Goal: Task Accomplishment & Management: Manage account settings

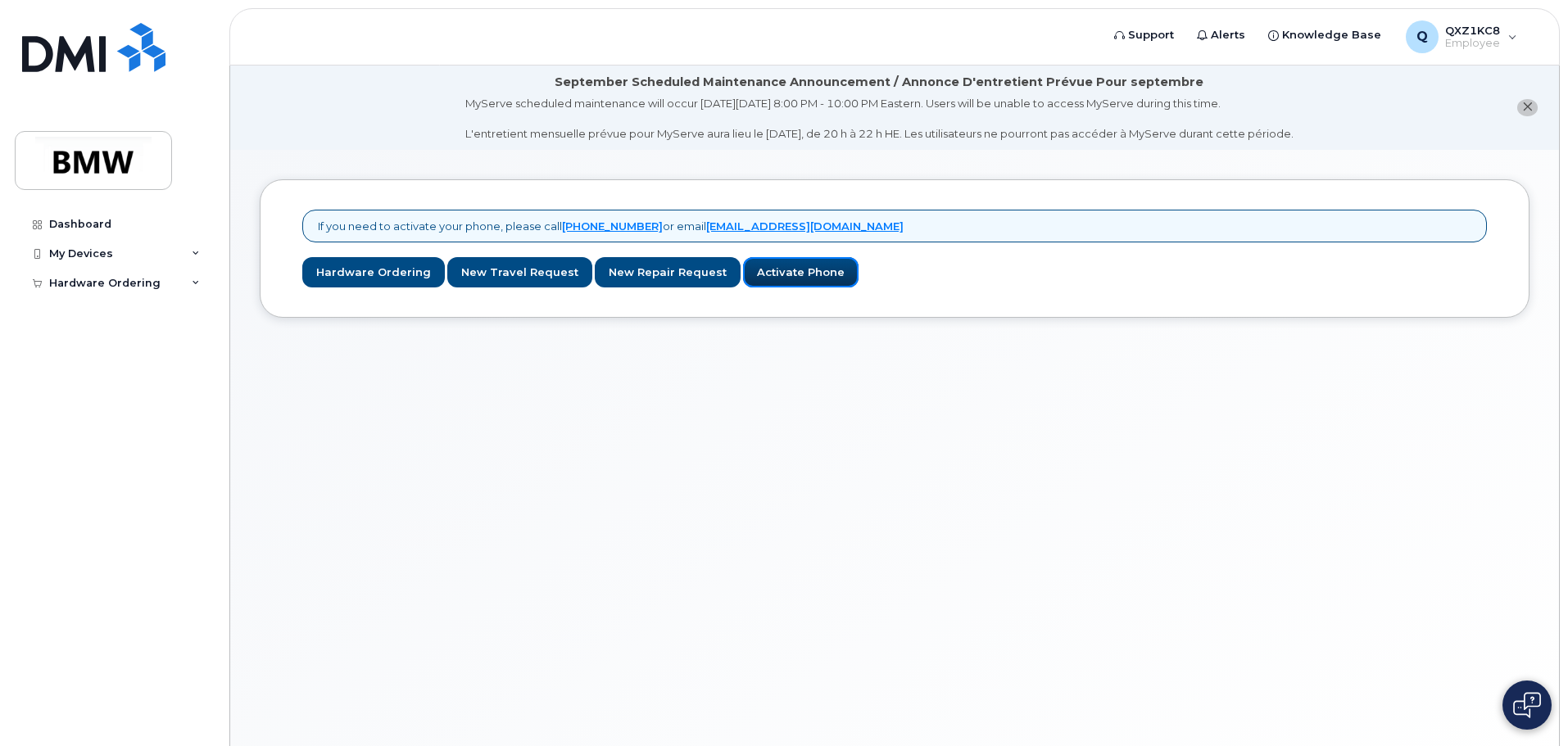
click at [772, 281] on link "Activate Phone" at bounding box center [801, 272] width 116 height 30
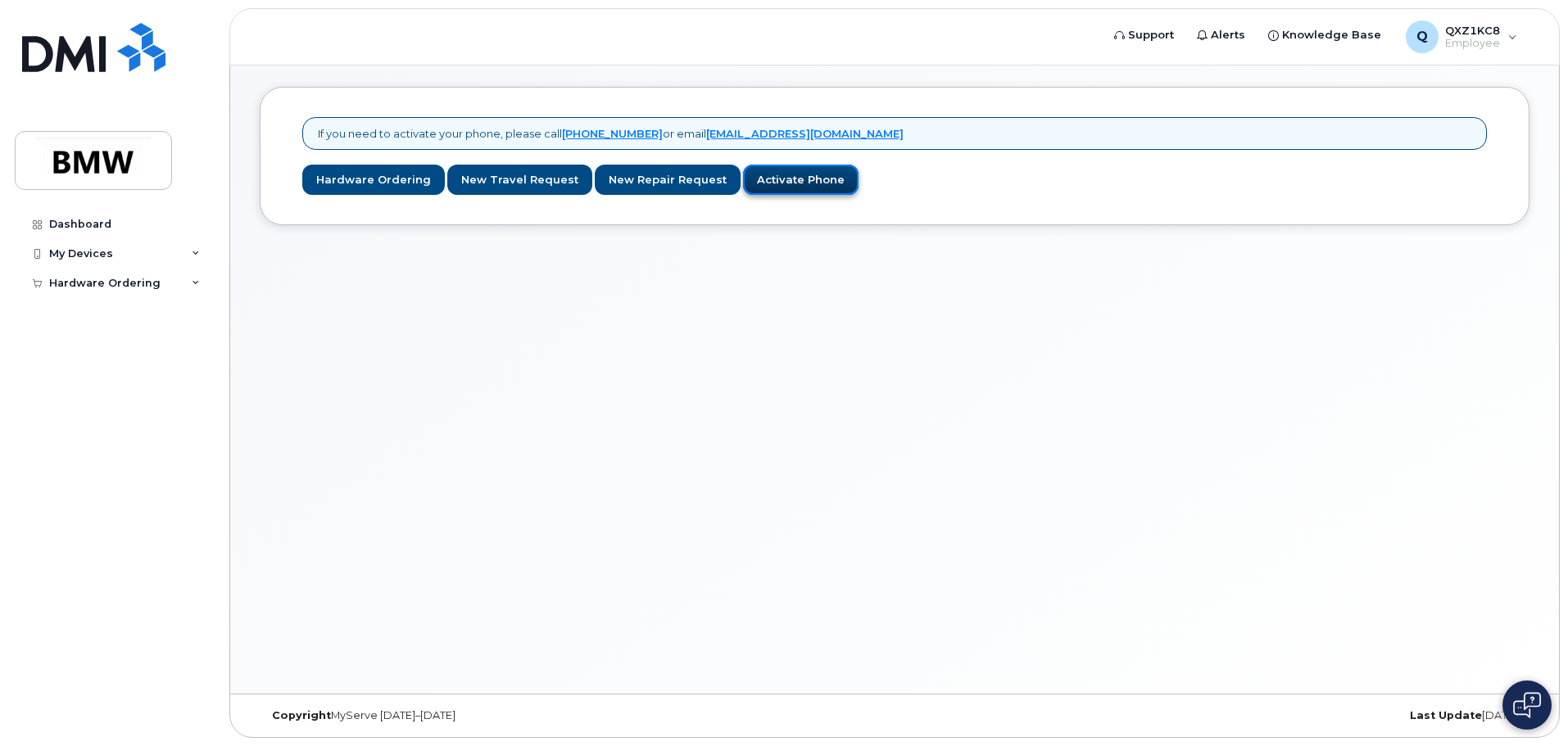
click at [777, 180] on link "Activate Phone" at bounding box center [801, 179] width 116 height 30
click at [199, 255] on icon at bounding box center [195, 253] width 8 height 8
click at [105, 283] on div "Add Device" at bounding box center [89, 283] width 64 height 15
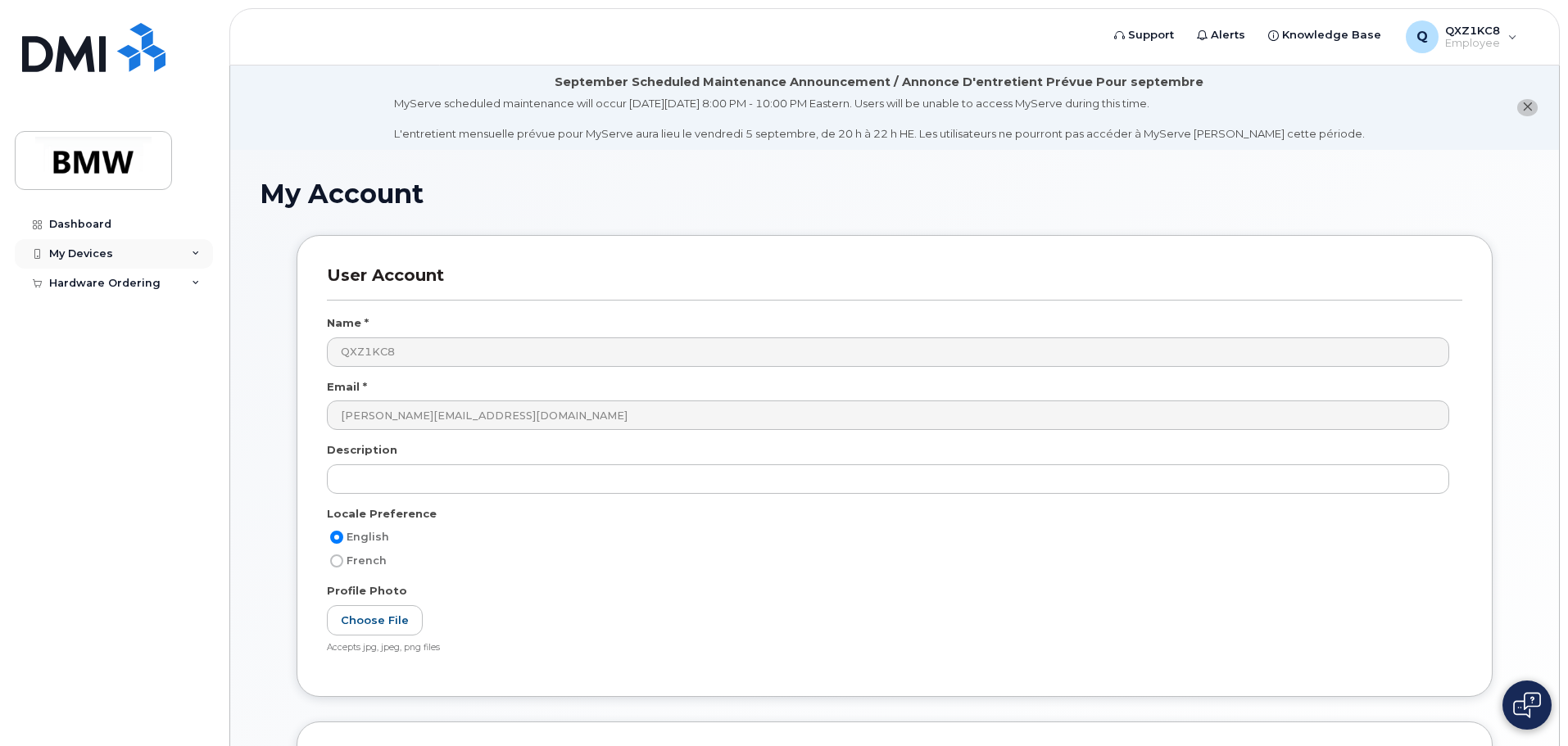
click at [202, 247] on div "My Devices" at bounding box center [114, 254] width 198 height 30
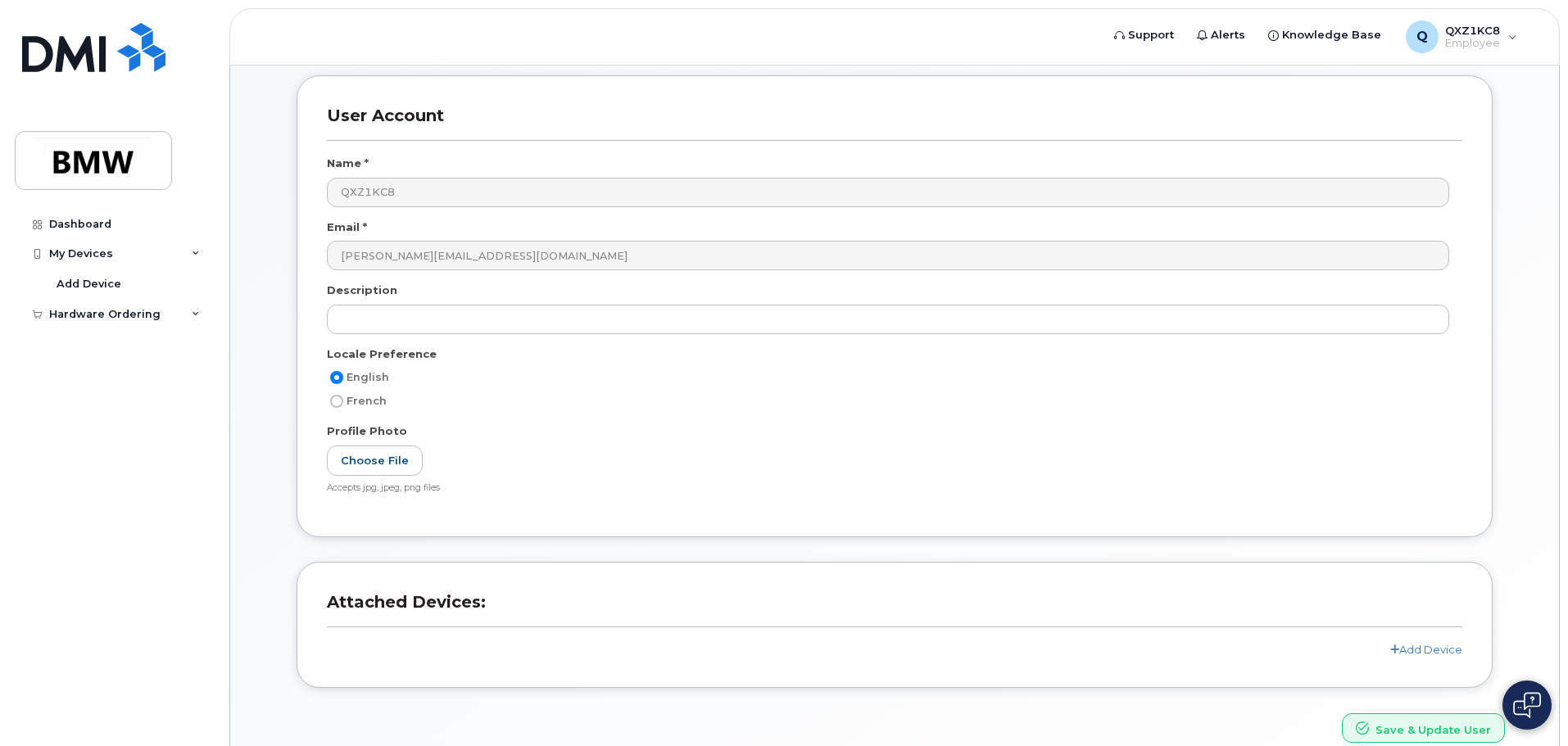
scroll to position [238, 0]
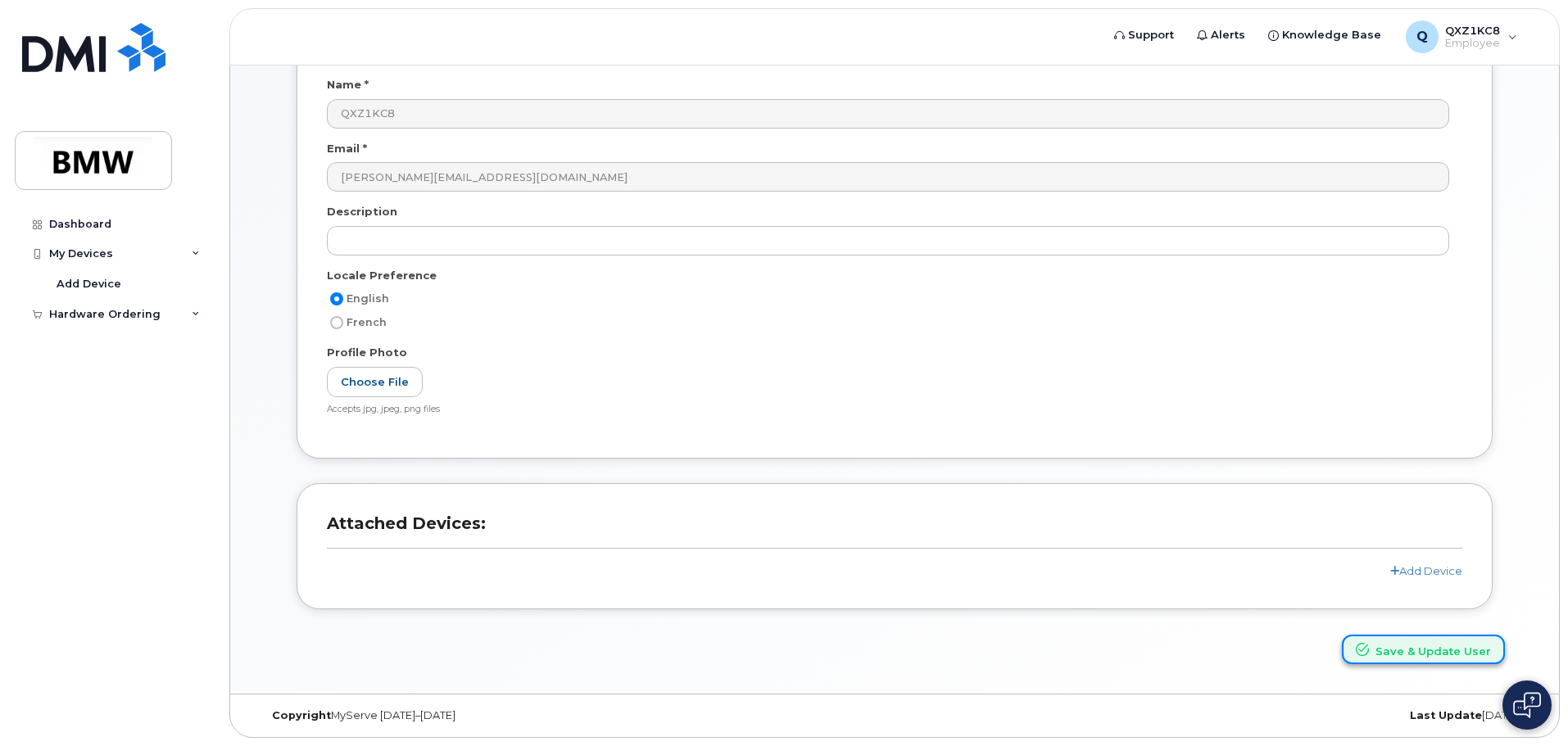
click at [1469, 659] on button "Save & Update User" at bounding box center [1423, 649] width 163 height 30
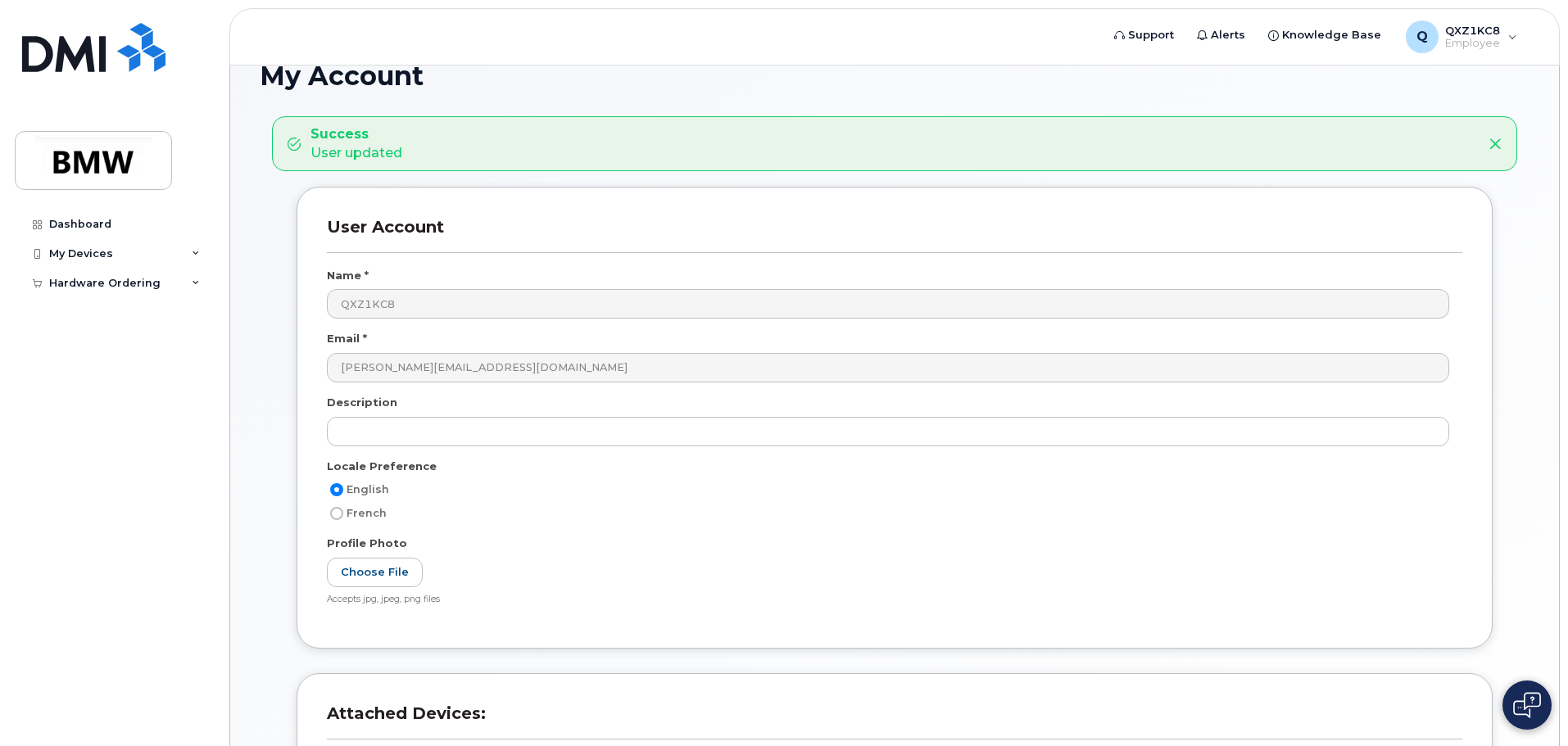
scroll to position [309, 0]
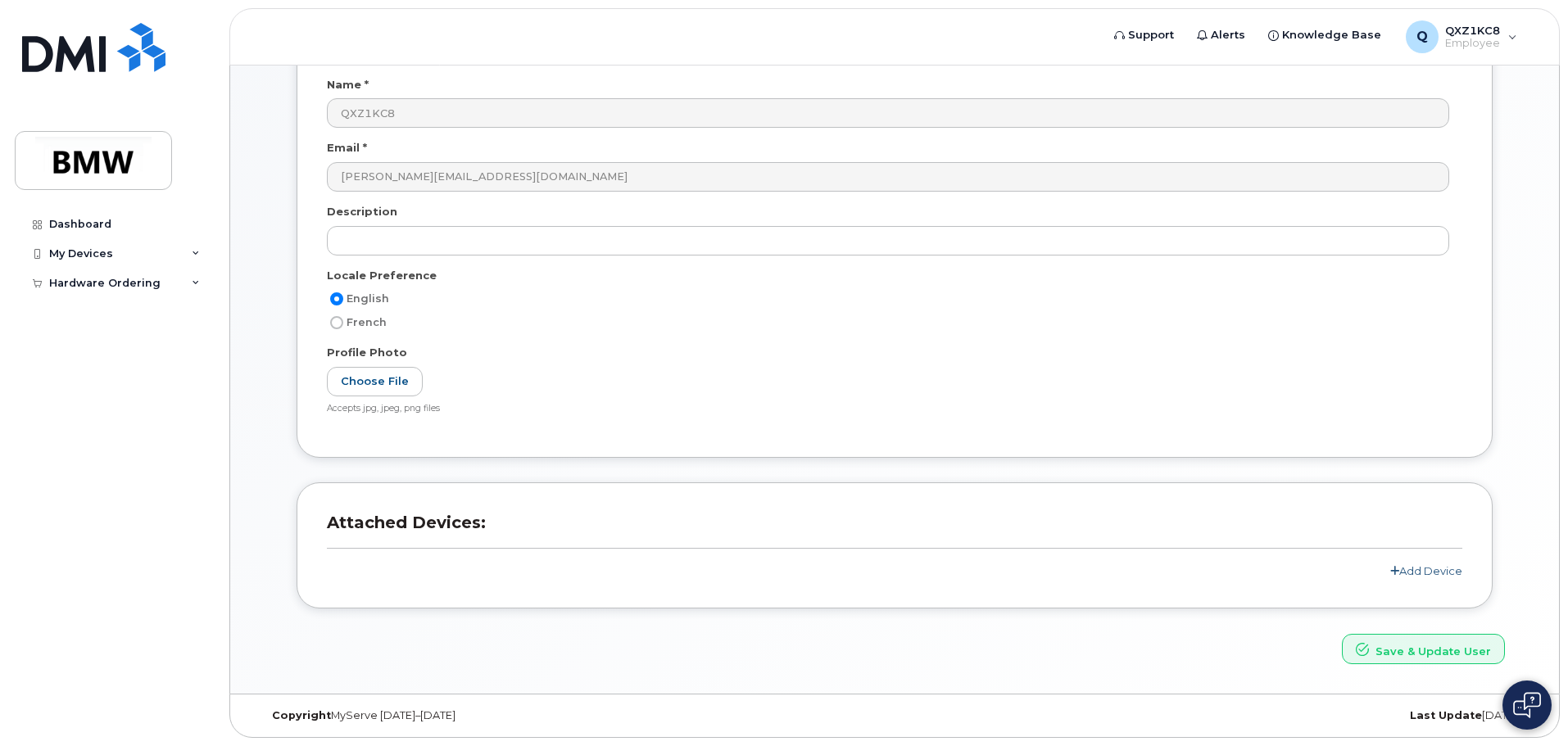
click at [1410, 566] on link "Add Device" at bounding box center [1426, 570] width 72 height 13
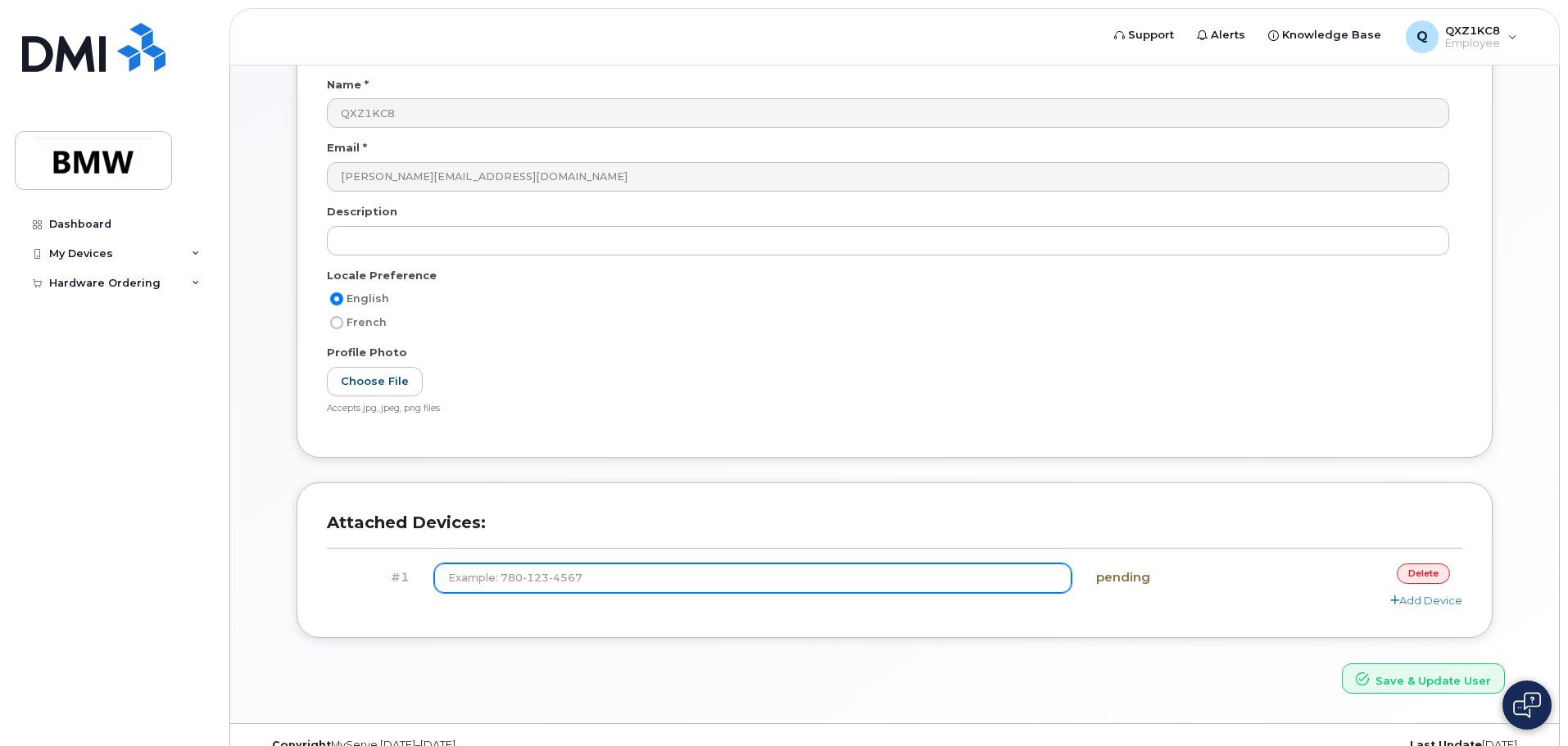
click at [525, 584] on input at bounding box center [753, 578] width 638 height 30
click at [465, 577] on input at bounding box center [753, 578] width 638 height 30
click at [575, 572] on input at bounding box center [753, 578] width 638 height 30
drag, startPoint x: 512, startPoint y: 578, endPoint x: 421, endPoint y: 571, distance: 91.3
click at [418, 574] on div "#1 (864 pending delete" at bounding box center [895, 578] width 1136 height 30
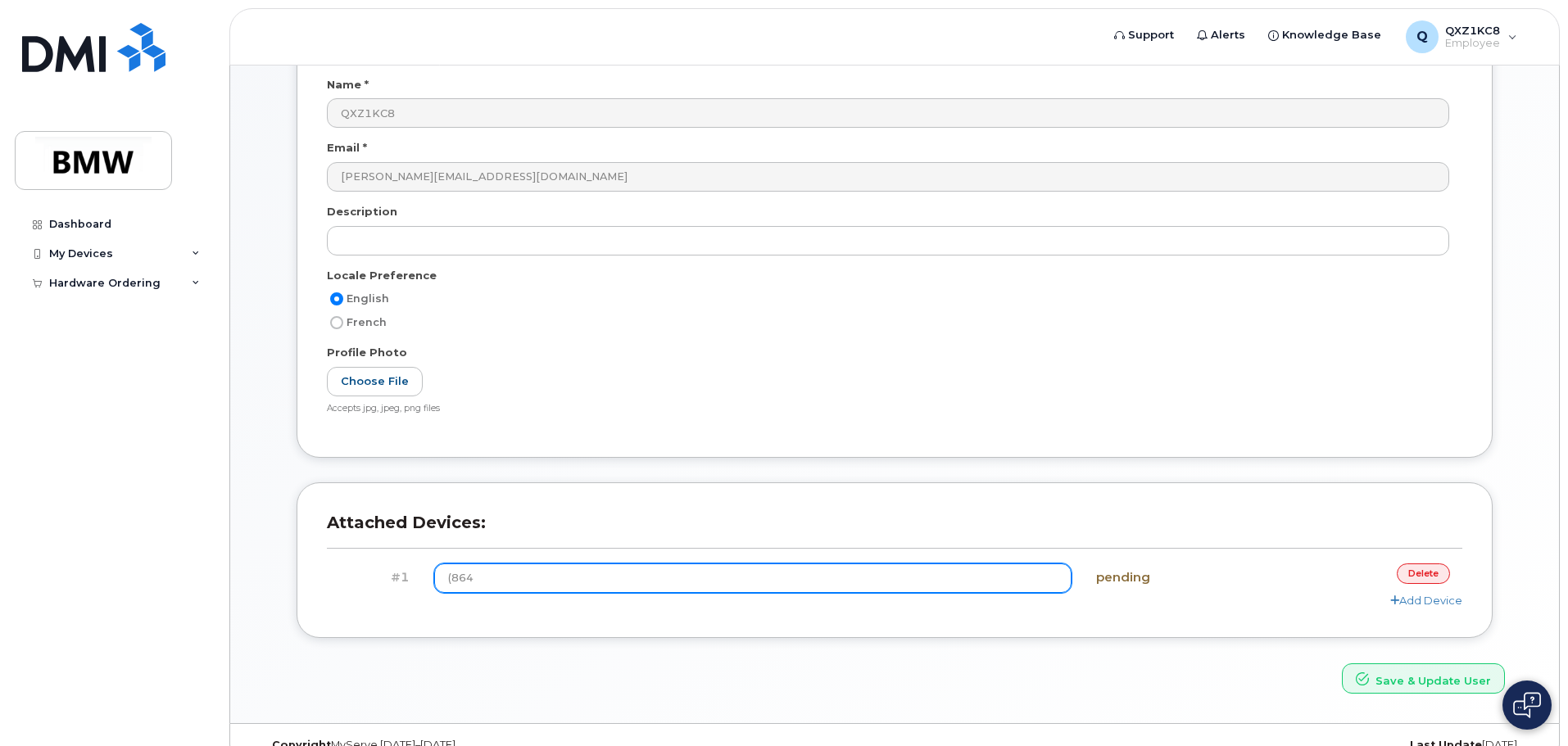
paste input ") 783-4105"
type input "(864) 783-4105"
click at [1342, 663] on button "Save & Update User" at bounding box center [1423, 678] width 163 height 30
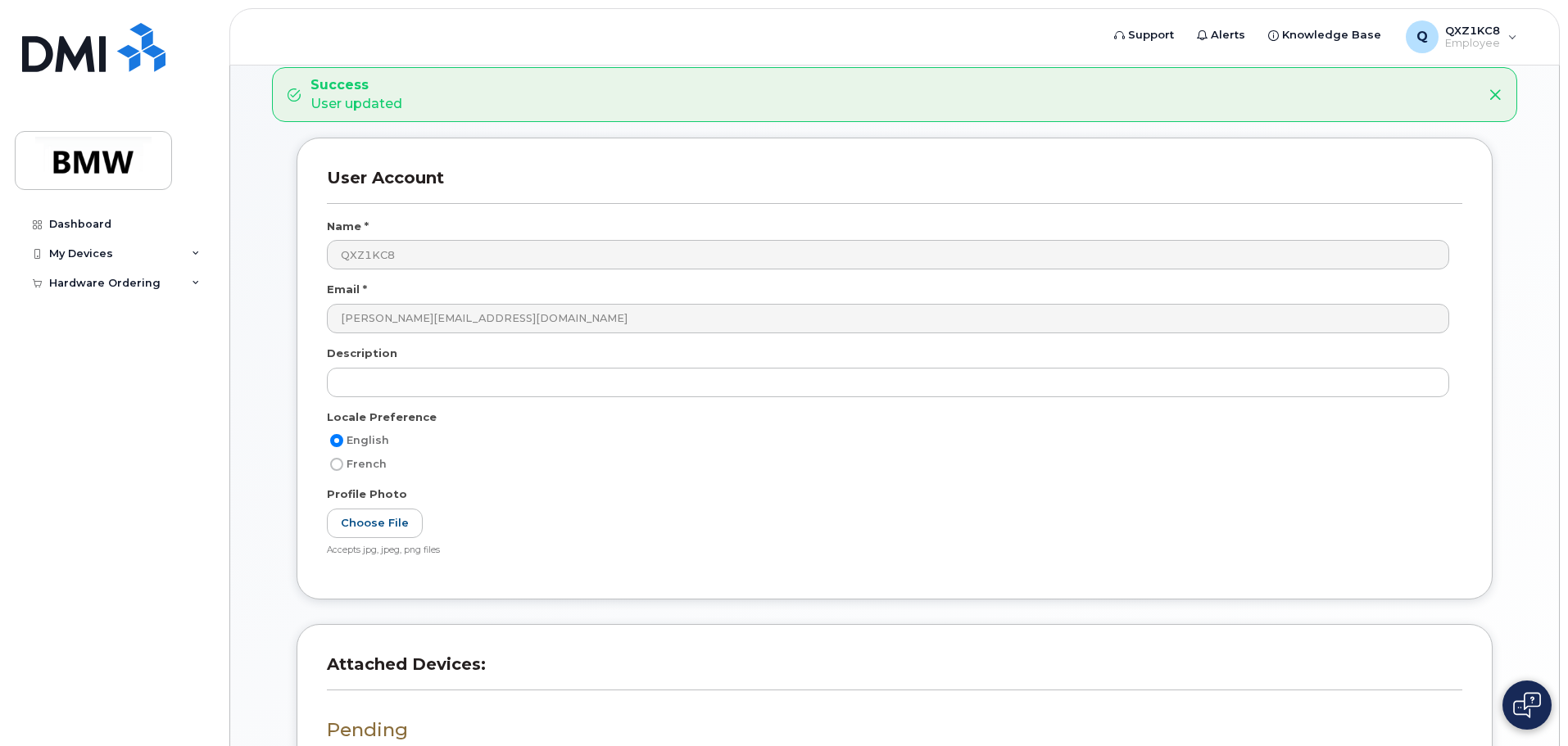
scroll to position [381, 0]
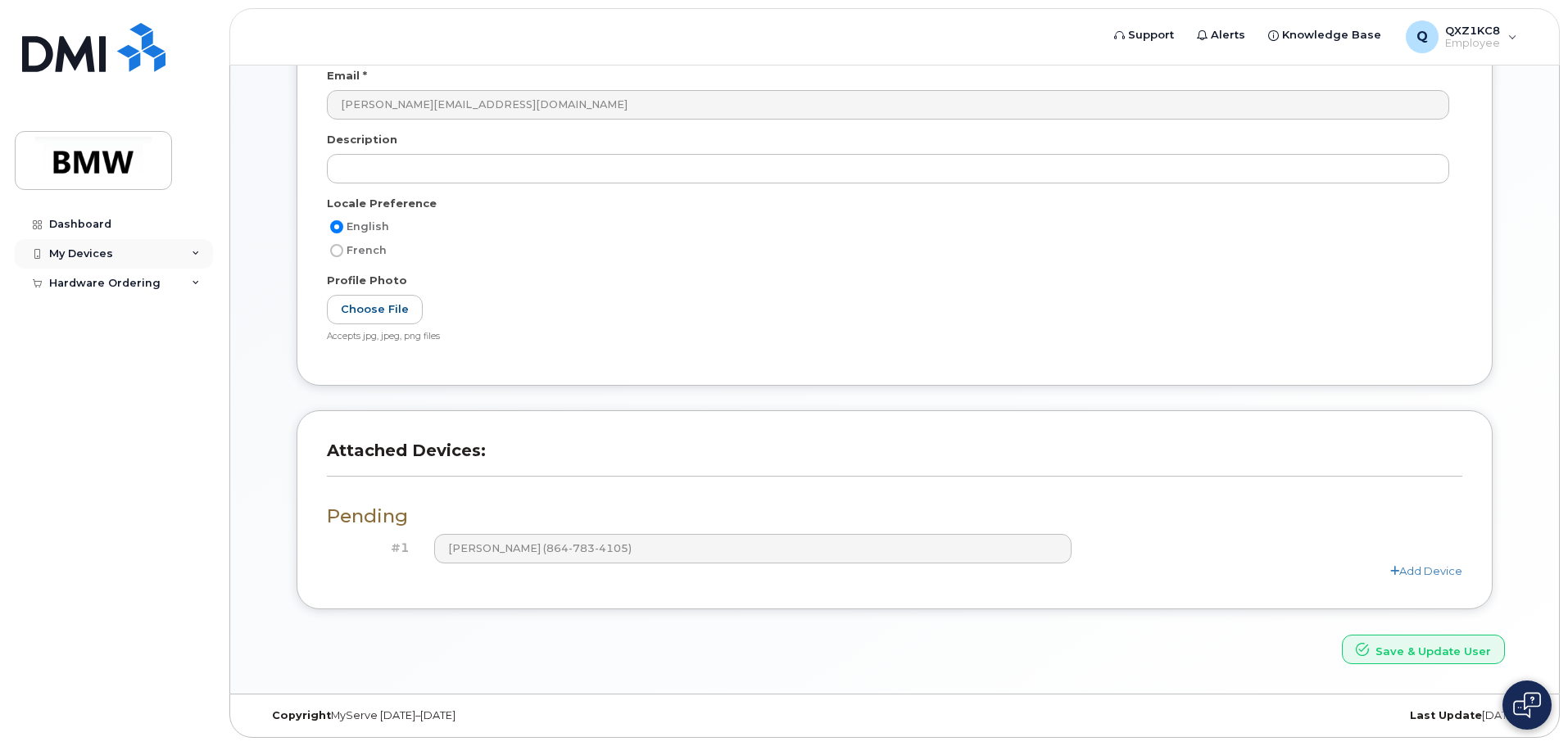
click at [196, 261] on div "My Devices" at bounding box center [114, 254] width 198 height 30
click at [196, 260] on div "My Devices" at bounding box center [114, 254] width 198 height 30
click at [90, 223] on div "Dashboard" at bounding box center [81, 224] width 63 height 13
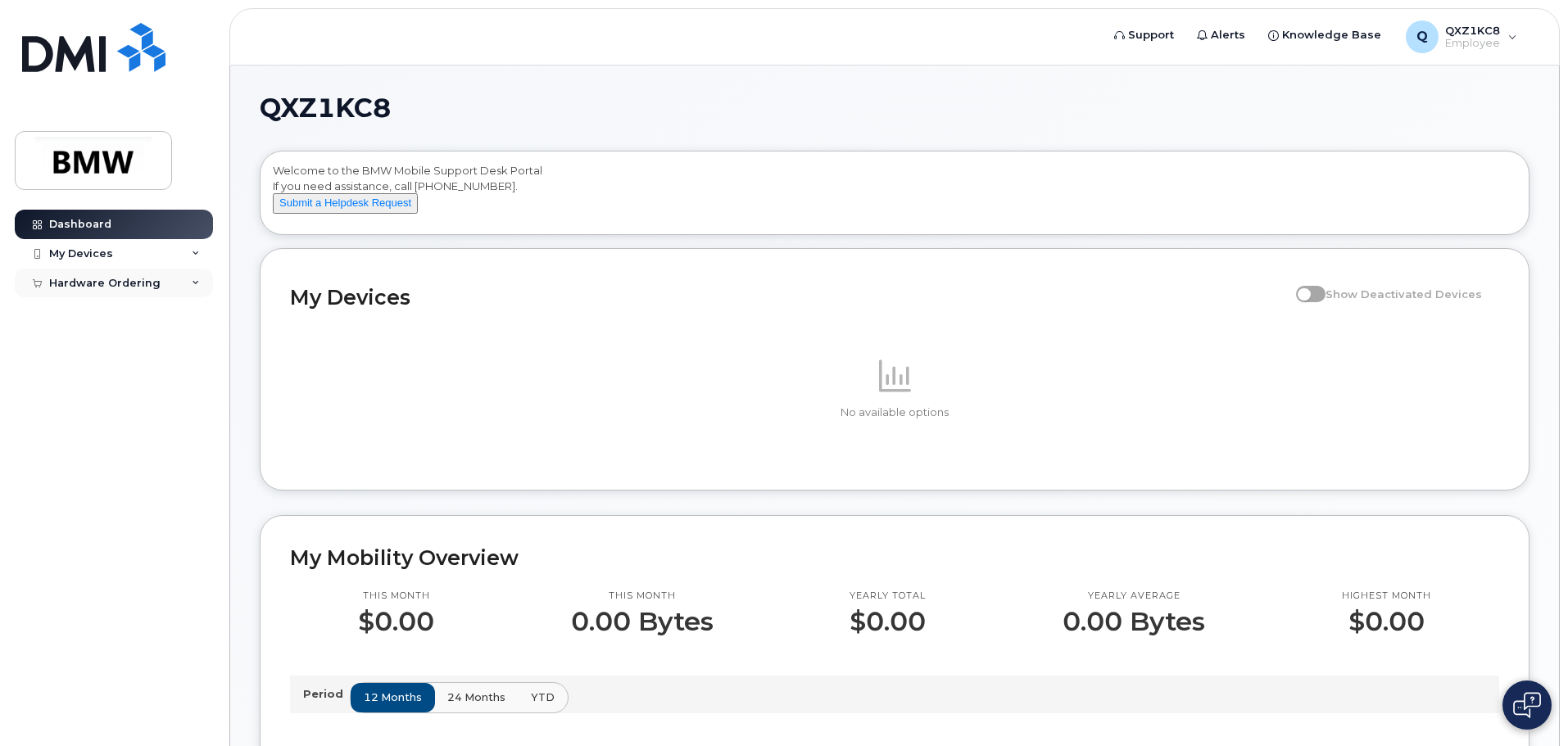
click at [197, 279] on icon at bounding box center [195, 283] width 8 height 8
click at [200, 247] on div "My Devices" at bounding box center [114, 254] width 198 height 30
click at [1231, 36] on span "Alerts" at bounding box center [1229, 35] width 35 height 17
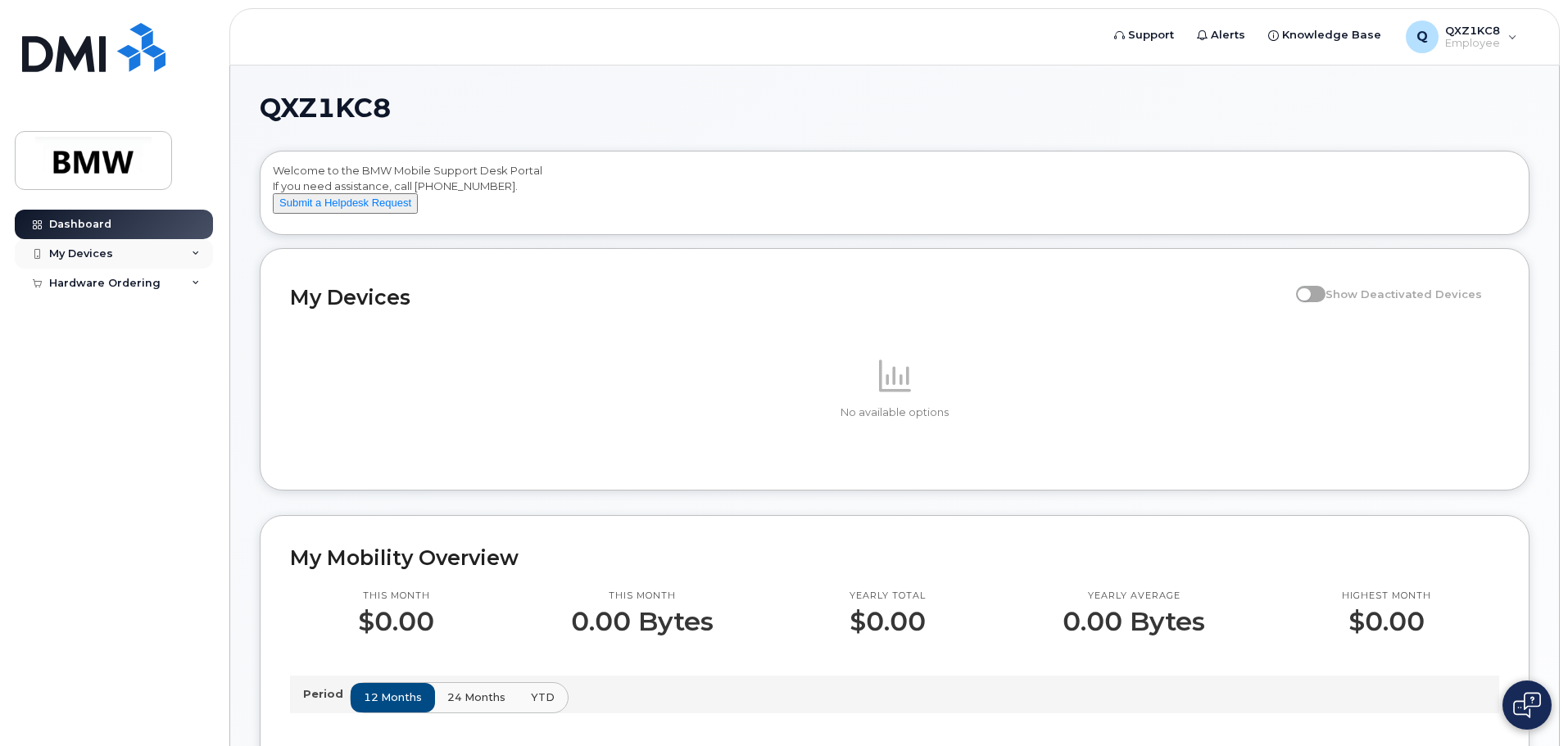
click at [152, 248] on div "My Devices" at bounding box center [114, 254] width 198 height 30
click at [111, 288] on div "Add Device" at bounding box center [89, 283] width 64 height 15
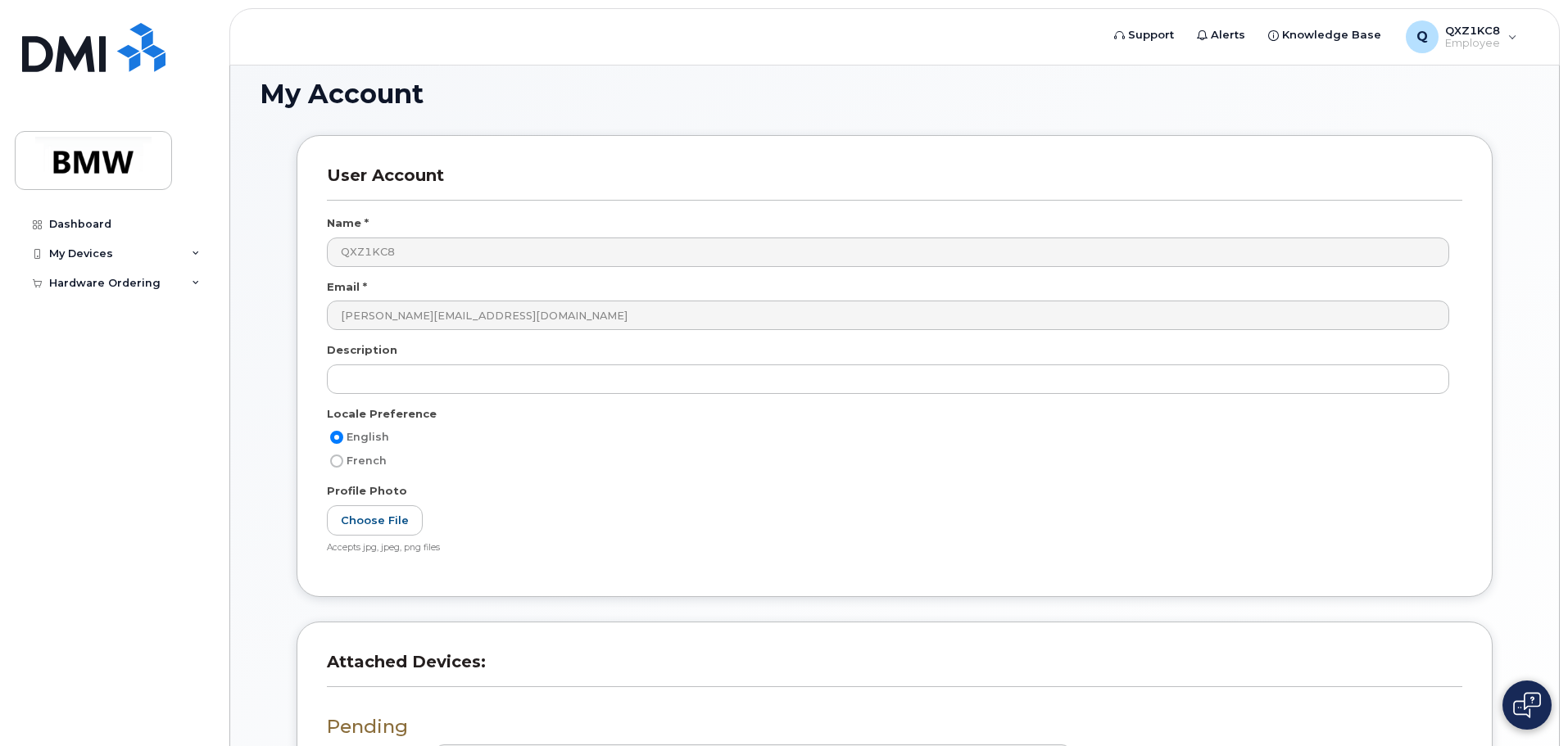
scroll to position [310, 0]
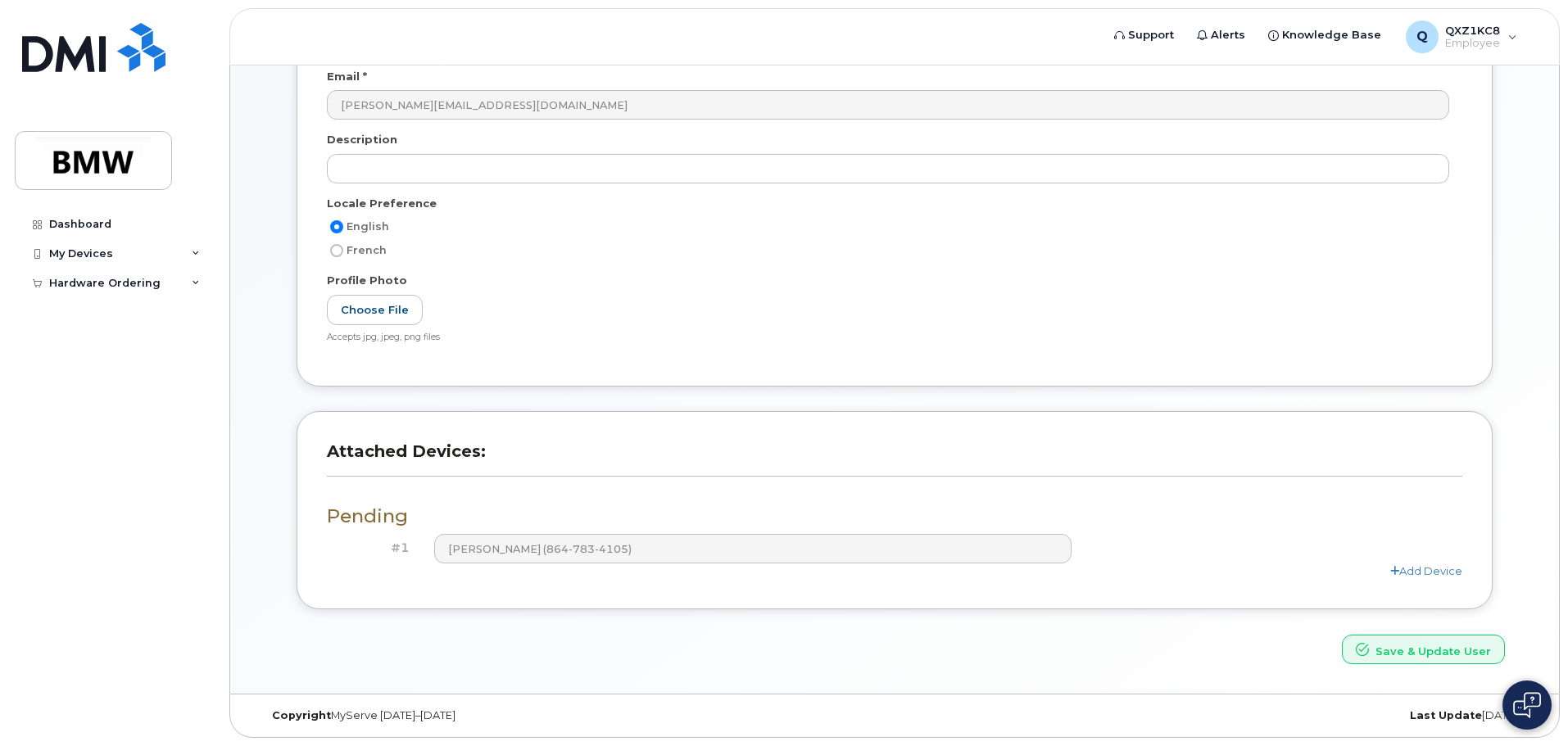
click at [362, 507] on h3 "Pending" at bounding box center [895, 516] width 1136 height 21
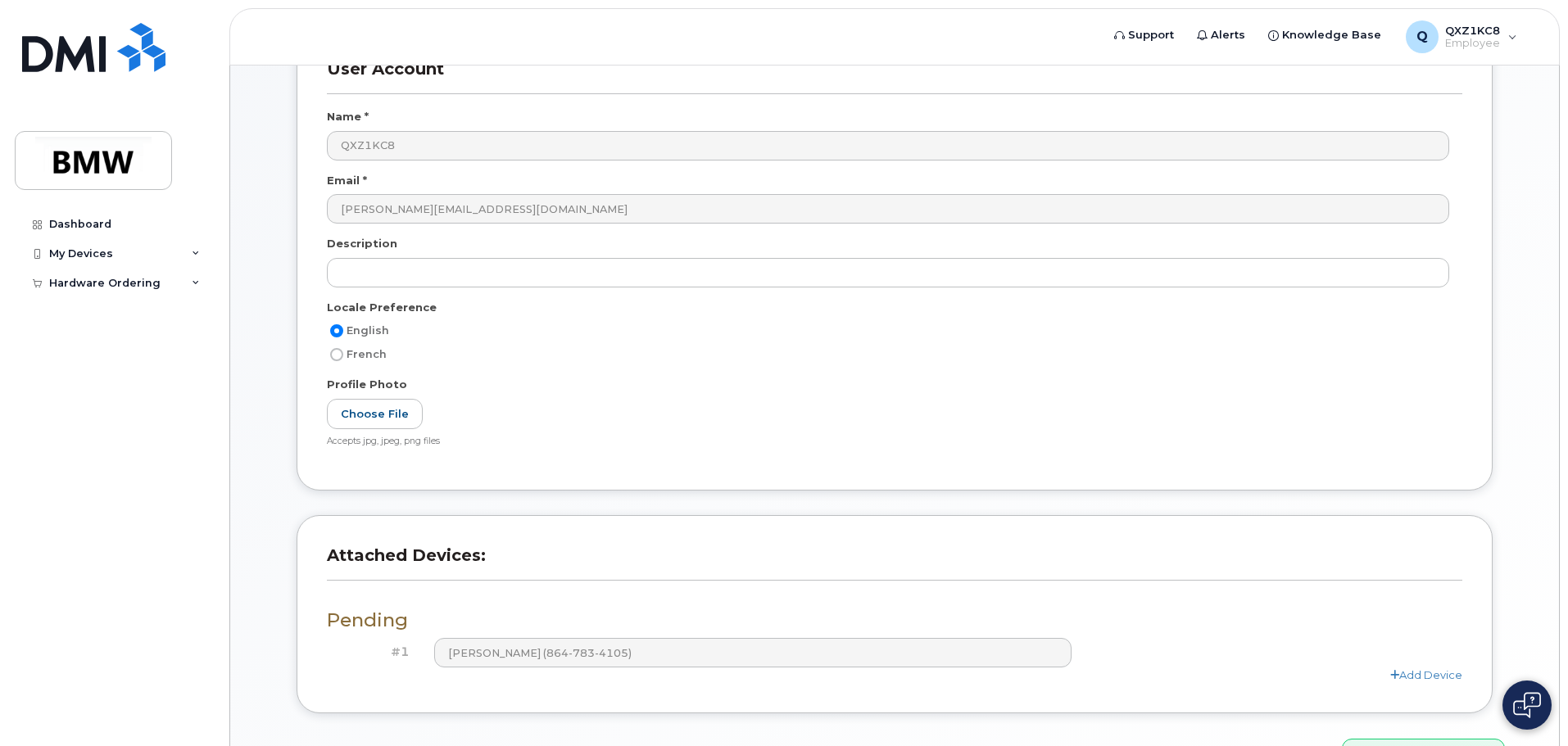
scroll to position [0, 0]
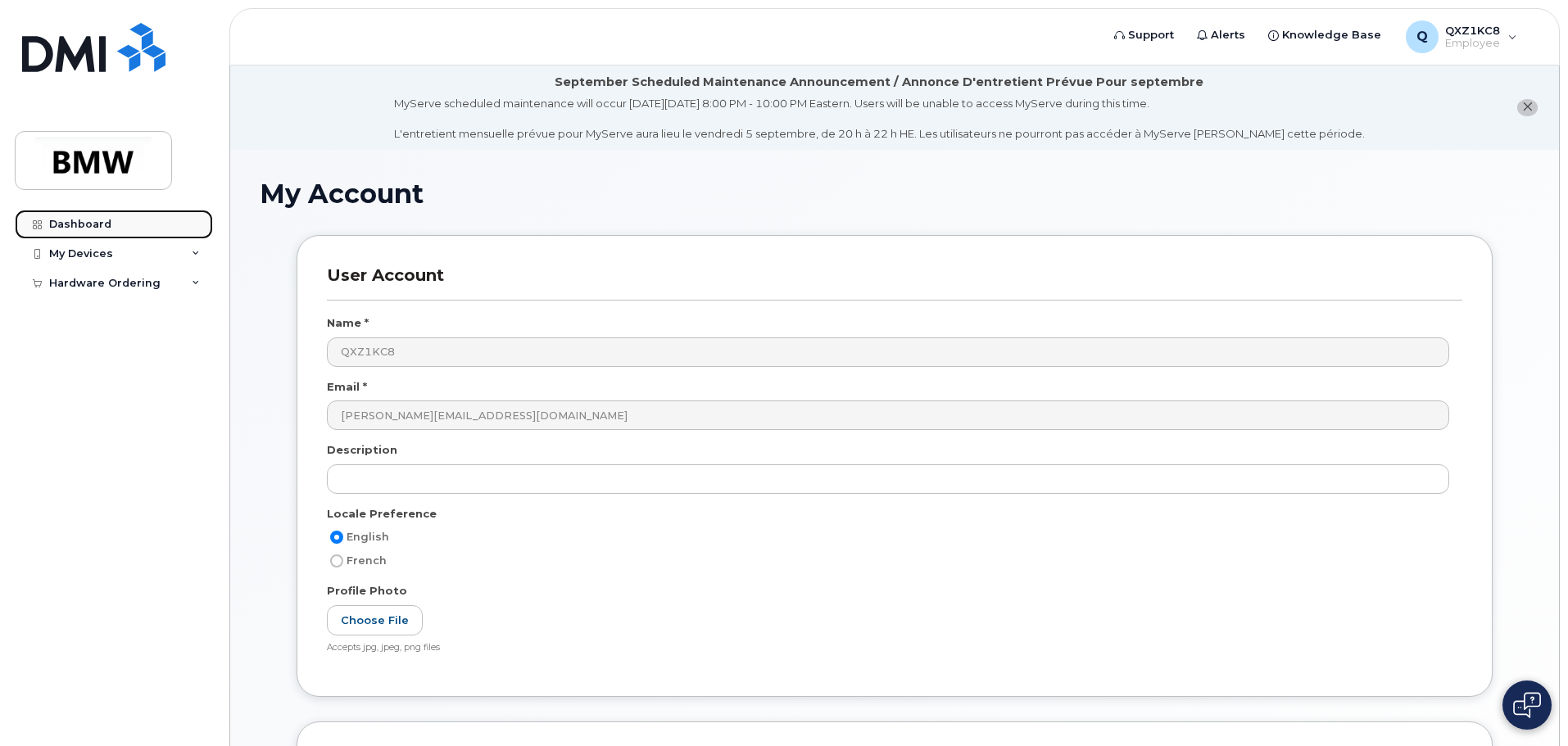
click at [63, 220] on div "Dashboard" at bounding box center [81, 224] width 63 height 13
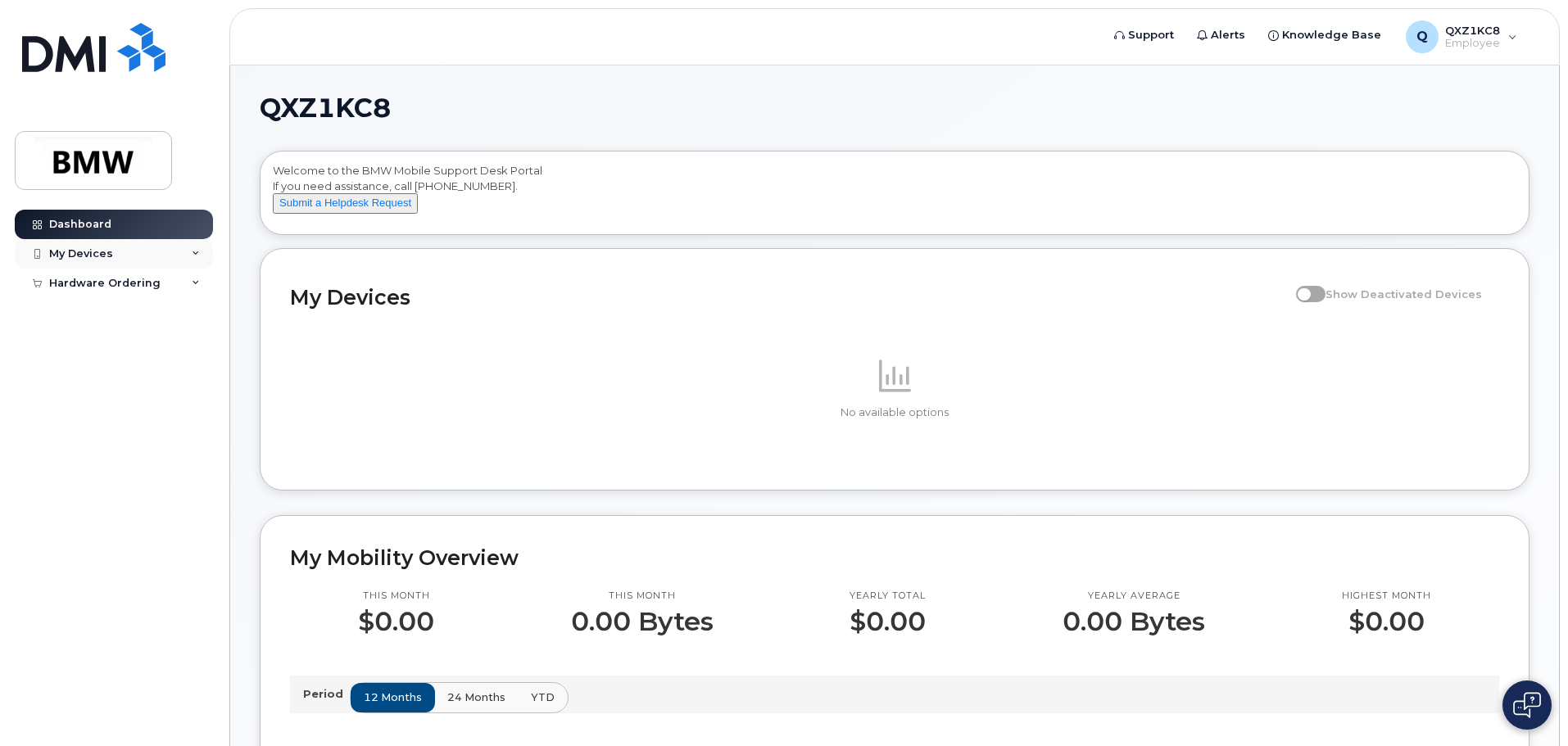
click at [108, 257] on div "My Devices" at bounding box center [81, 254] width 63 height 13
click at [106, 285] on div "Add Device" at bounding box center [89, 283] width 64 height 15
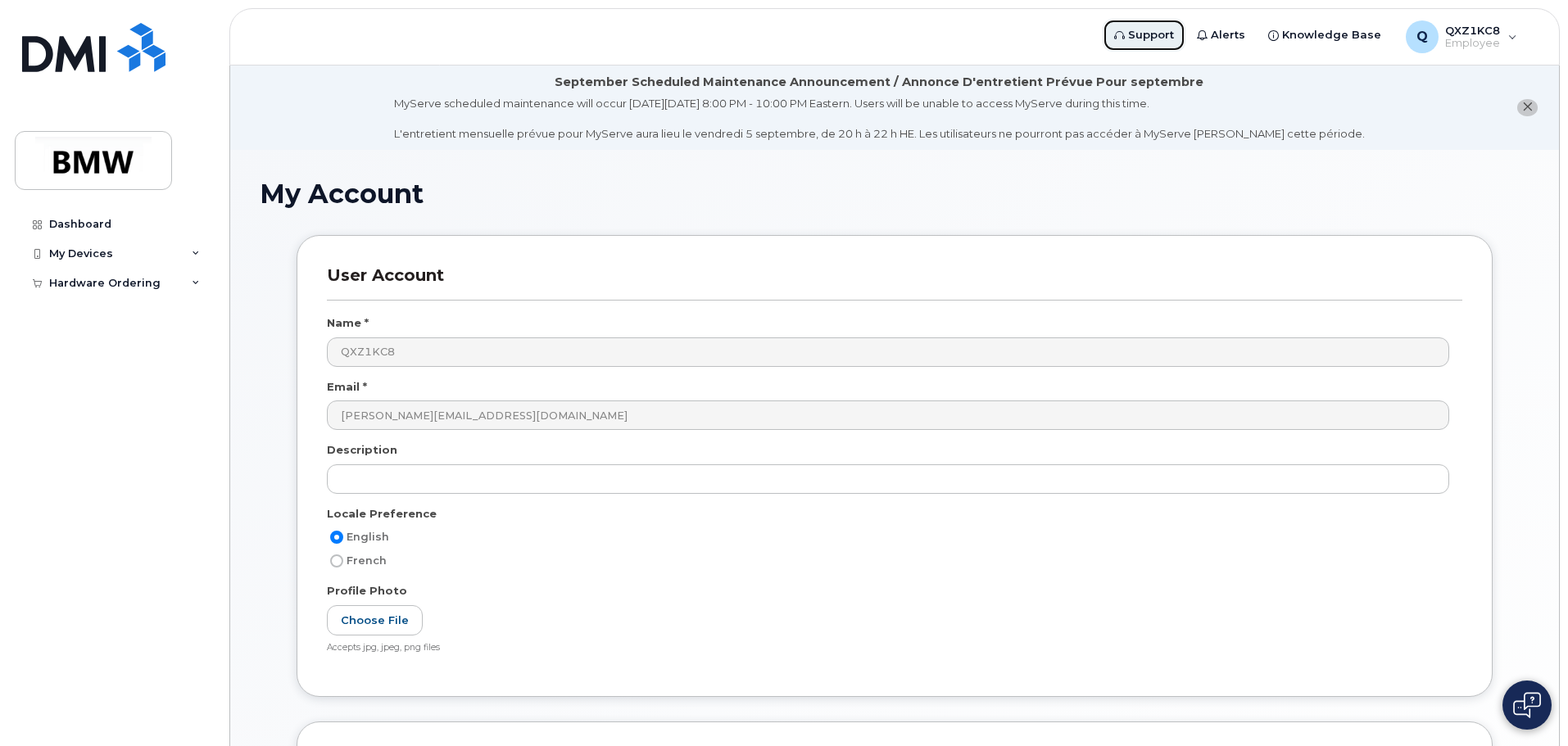
click at [1150, 25] on link "Support" at bounding box center [1144, 36] width 83 height 33
click at [1438, 30] on div "Q" at bounding box center [1423, 37] width 33 height 33
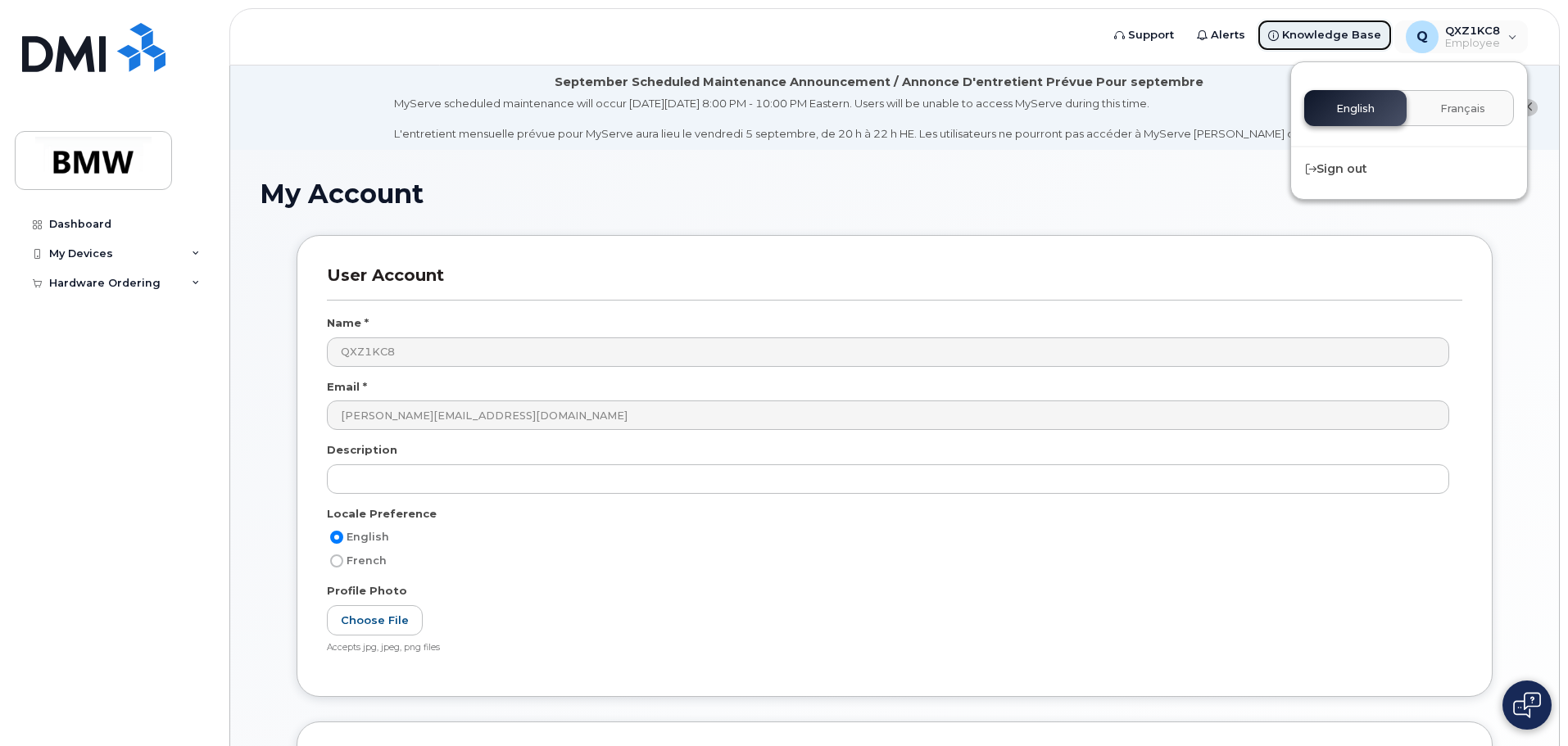
click at [1278, 46] on link "Knowledge Base" at bounding box center [1324, 36] width 136 height 33
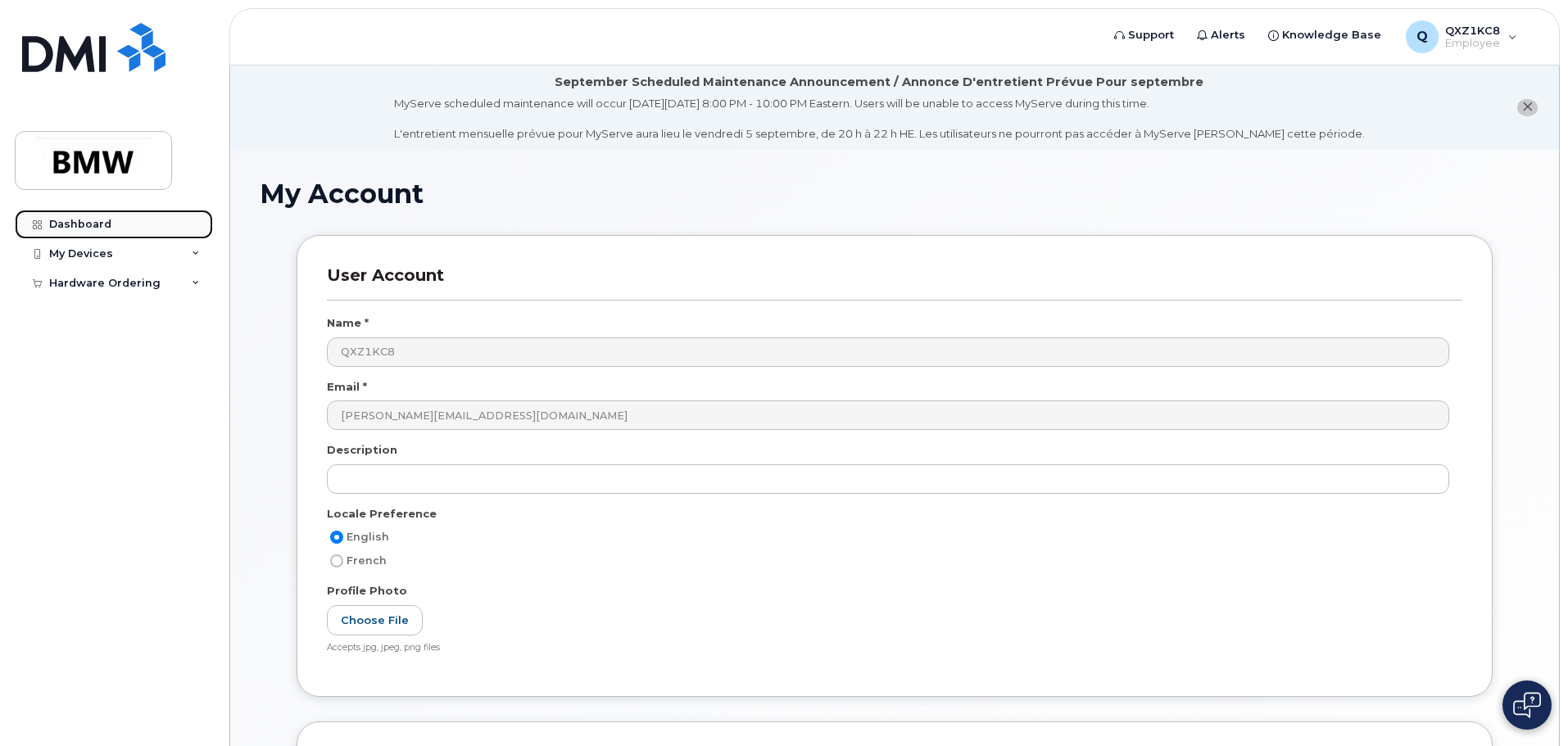
click at [102, 223] on div "Dashboard" at bounding box center [81, 224] width 63 height 13
